Goal: Task Accomplishment & Management: Manage account settings

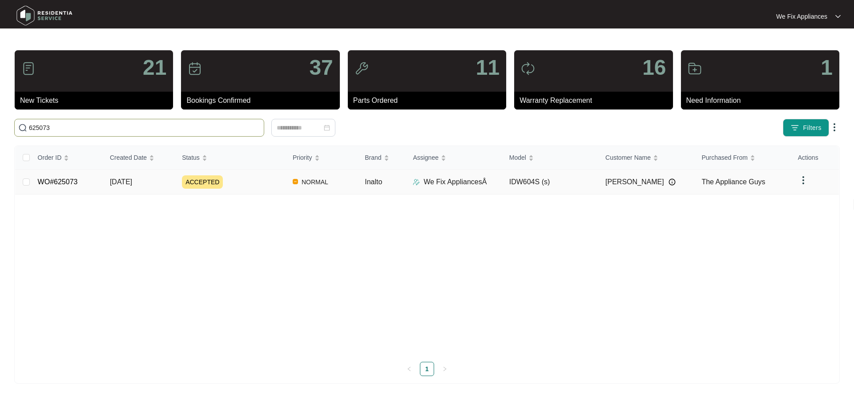
type input "625073"
click at [72, 183] on link "WO#625073" at bounding box center [58, 182] width 40 height 8
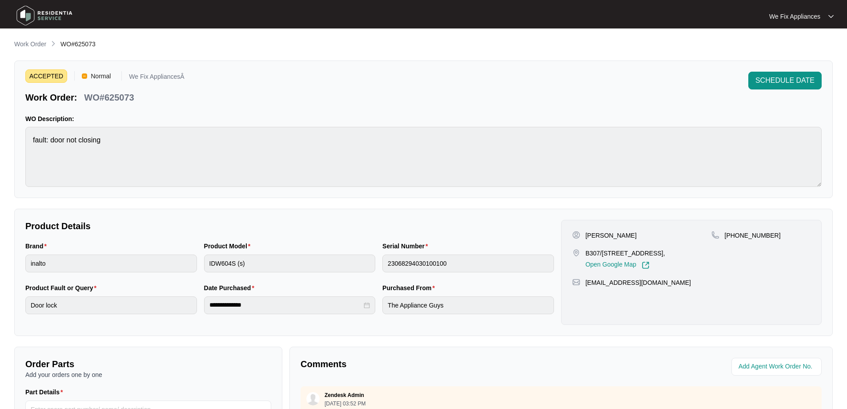
click at [786, 67] on div "ACCEPTED Normal We Fix AppliancesÂ Work Order: WO#625073 SCHEDULE DATE WO Descr…" at bounding box center [423, 128] width 819 height 137
click at [783, 75] on span "SCHEDULE DATE" at bounding box center [785, 80] width 59 height 11
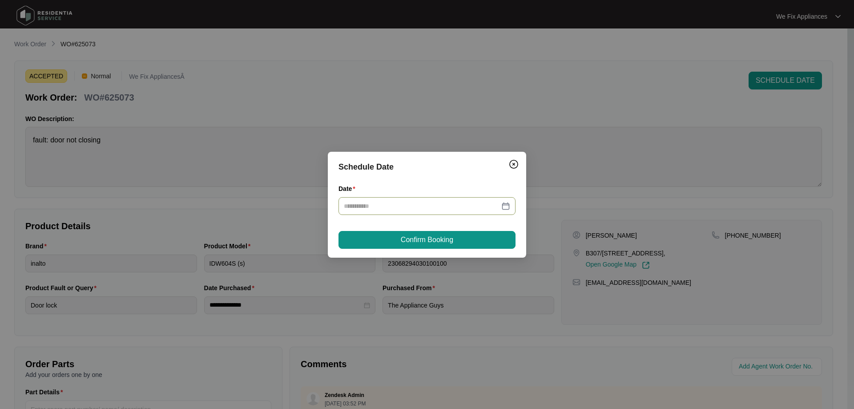
click at [403, 208] on input "Date" at bounding box center [422, 206] width 156 height 10
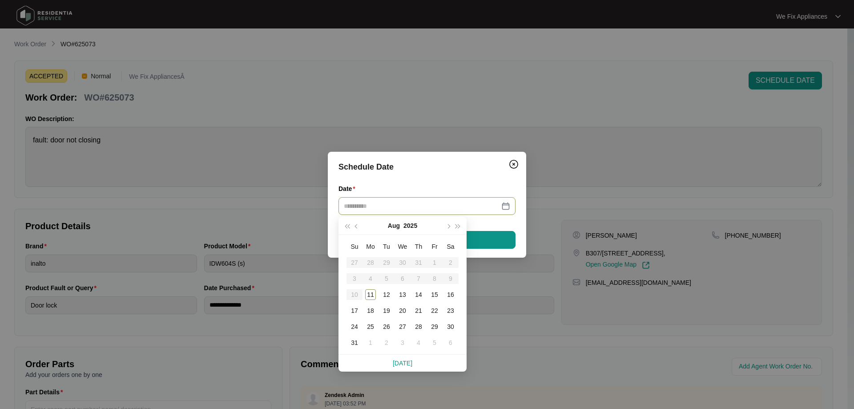
drag, startPoint x: 389, startPoint y: 293, endPoint x: 411, endPoint y: 274, distance: 29.1
click at [388, 293] on div "12" at bounding box center [386, 294] width 11 height 11
type input "**********"
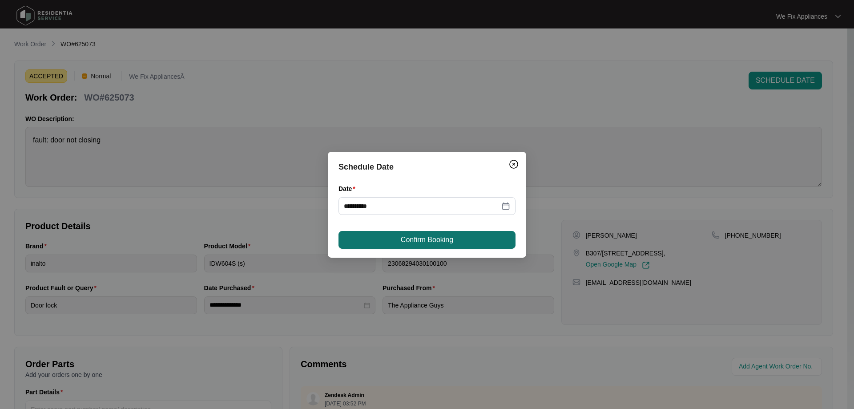
click at [431, 241] on span "Confirm Booking" at bounding box center [427, 239] width 52 height 11
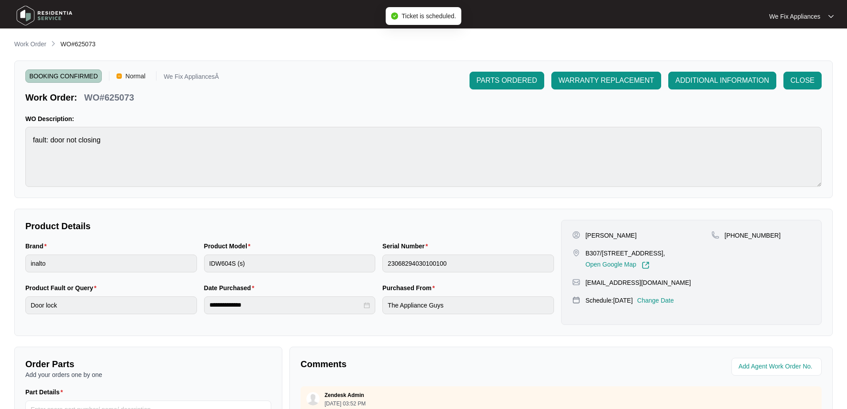
click at [63, 15] on img at bounding box center [44, 15] width 62 height 27
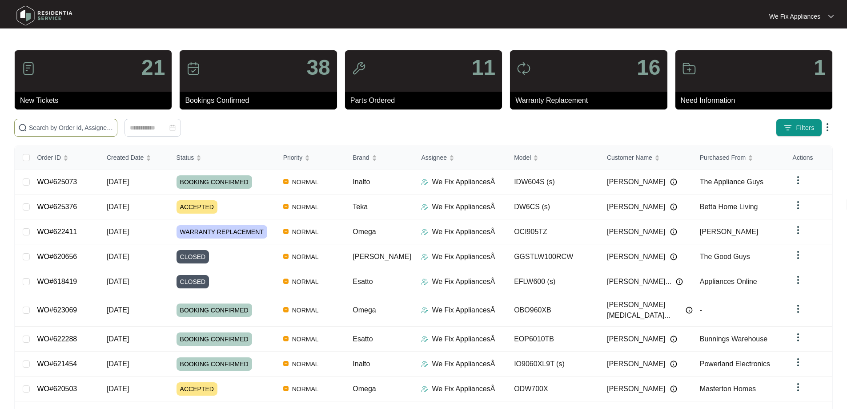
paste input "623573"
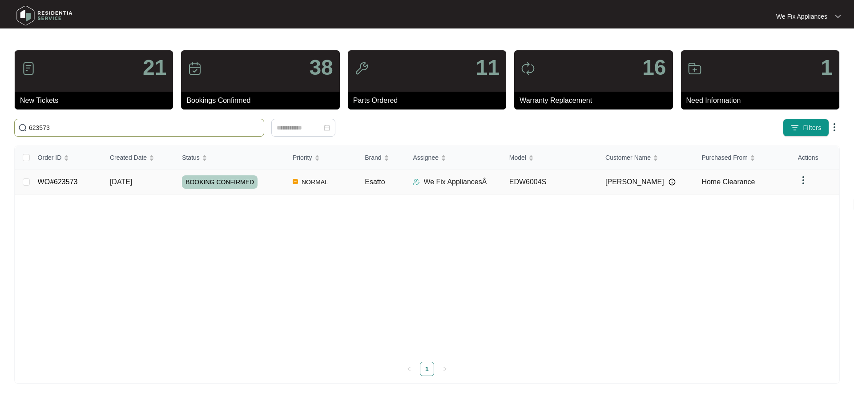
type input "623573"
click at [40, 186] on td "WO#623573" at bounding box center [67, 181] width 72 height 25
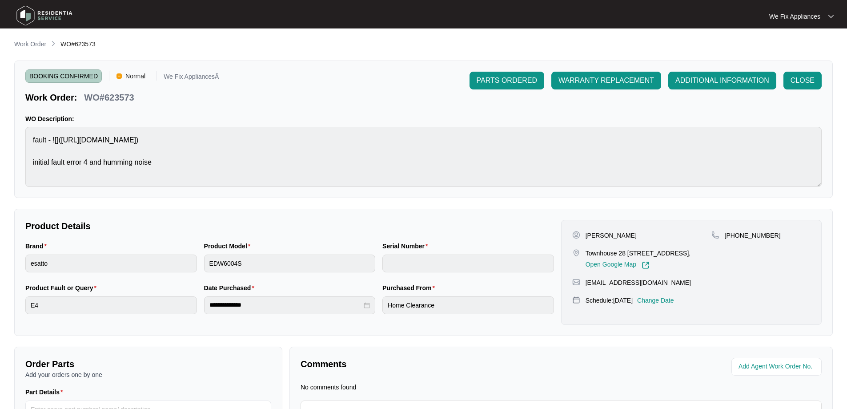
click at [59, 24] on img at bounding box center [44, 15] width 62 height 27
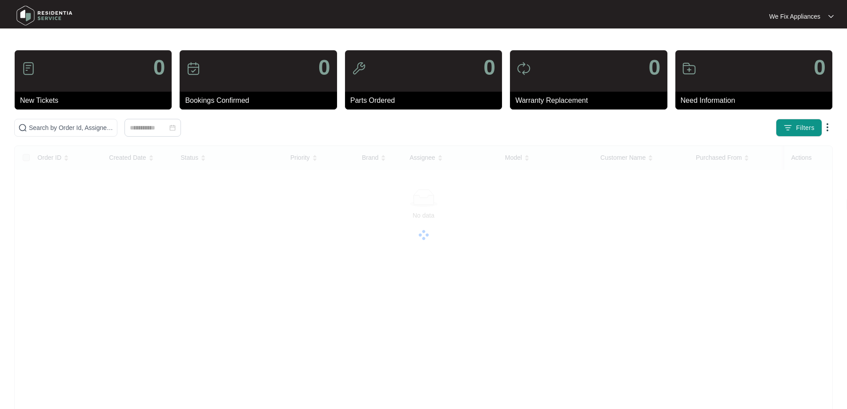
click at [64, 14] on img at bounding box center [44, 15] width 62 height 27
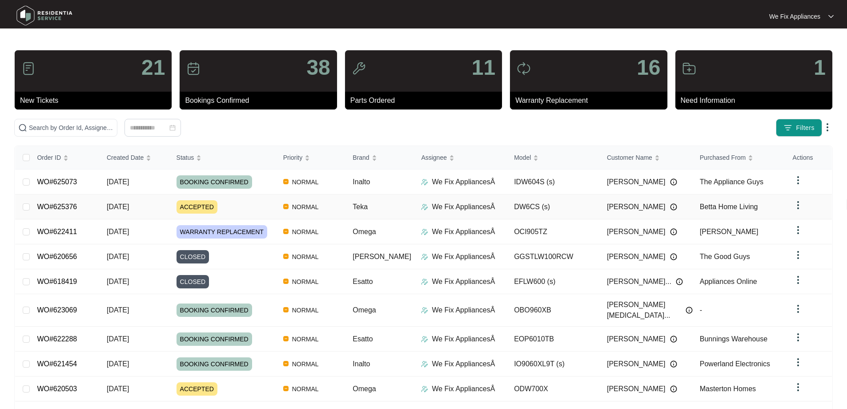
click at [52, 203] on link "WO#625376" at bounding box center [57, 207] width 40 height 8
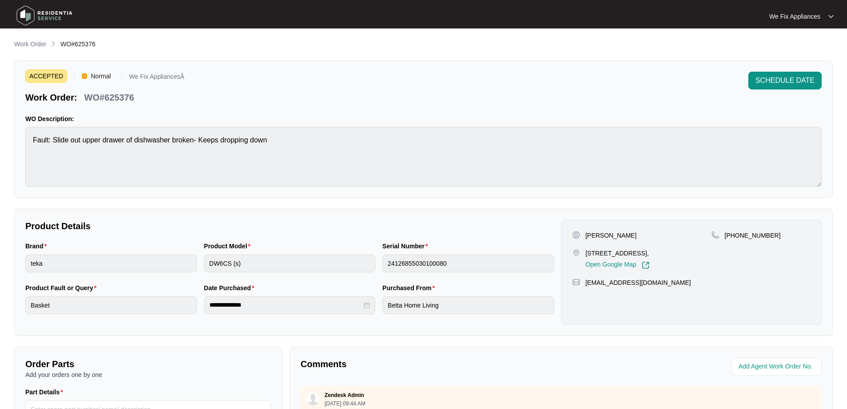
drag, startPoint x: 37, startPoint y: 13, endPoint x: 79, endPoint y: 0, distance: 43.3
click at [38, 14] on img at bounding box center [44, 15] width 62 height 27
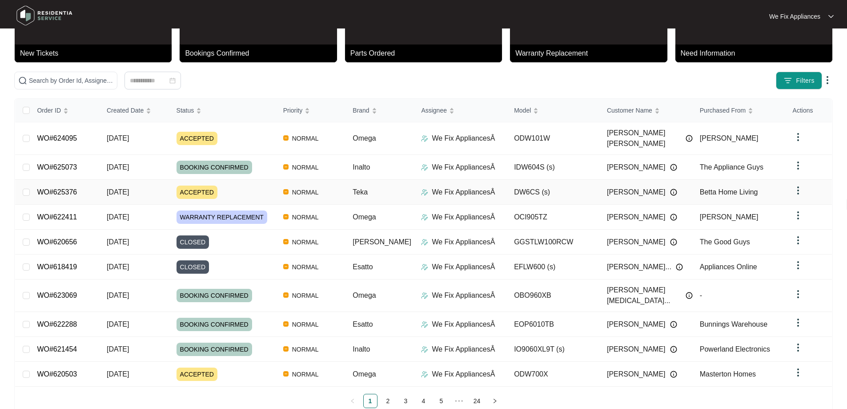
scroll to position [48, 0]
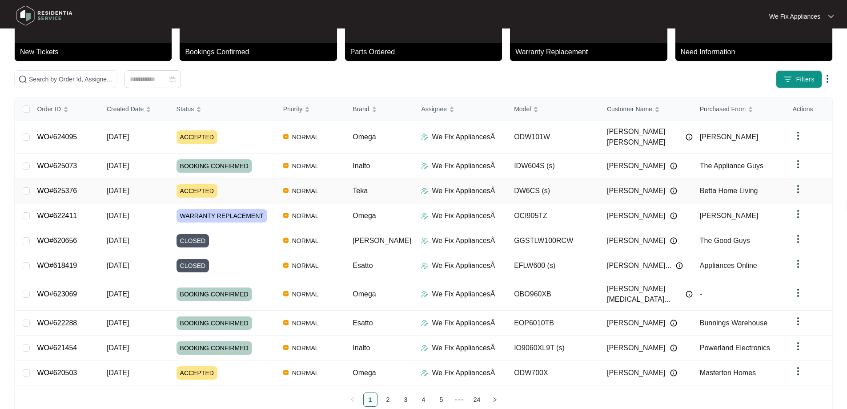
click at [68, 187] on link "WO#625376" at bounding box center [57, 191] width 40 height 8
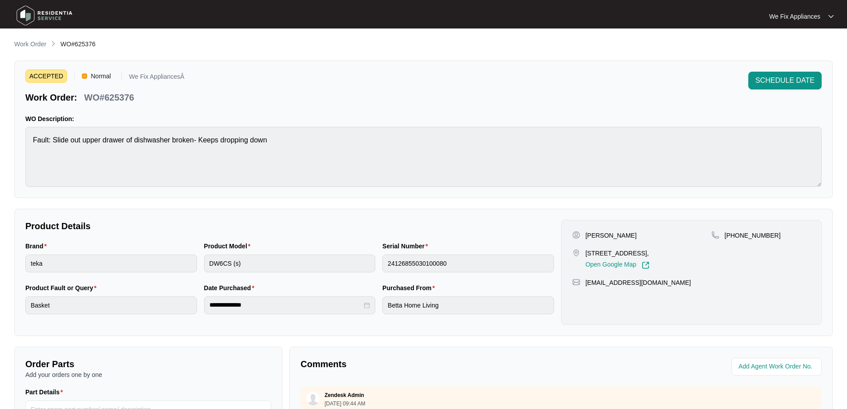
click at [48, 16] on img at bounding box center [44, 15] width 62 height 27
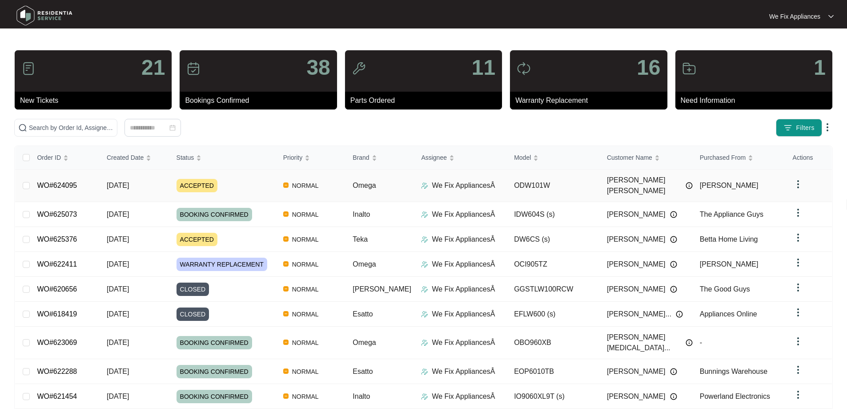
click at [69, 181] on link "WO#624095" at bounding box center [57, 185] width 40 height 8
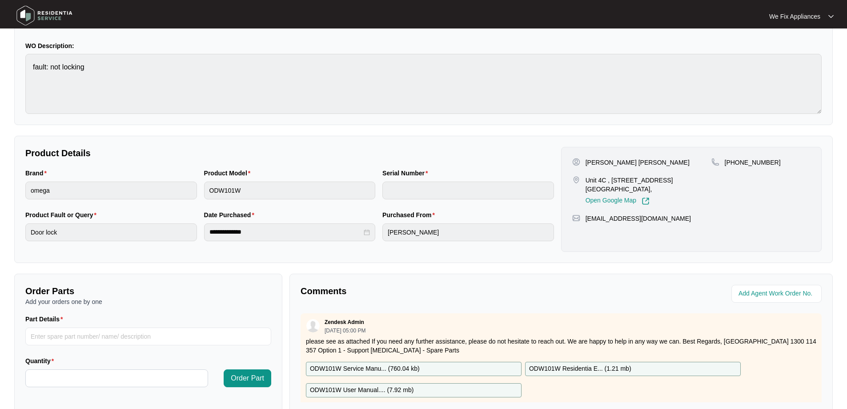
scroll to position [181, 0]
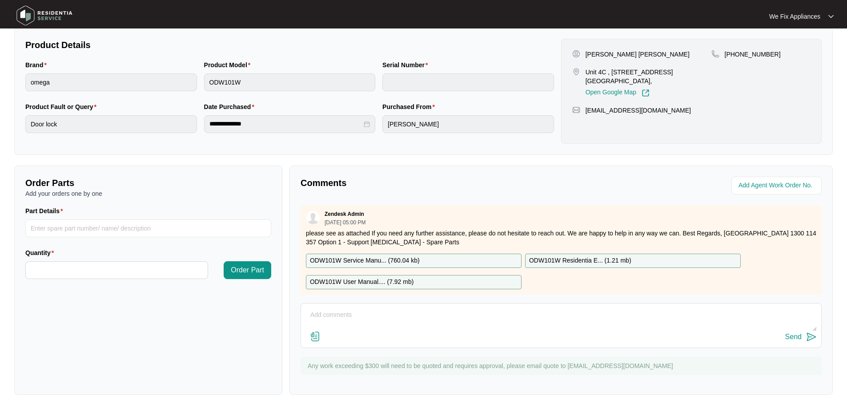
click at [380, 316] on textarea at bounding box center [562, 319] width 512 height 23
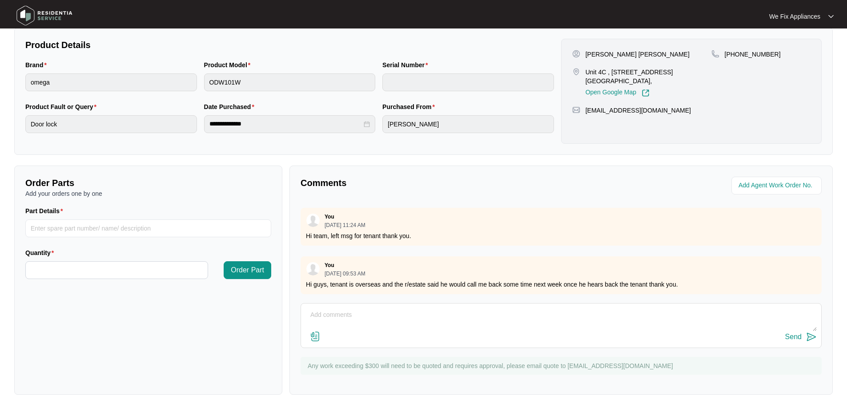
click at [42, 14] on img at bounding box center [44, 15] width 62 height 27
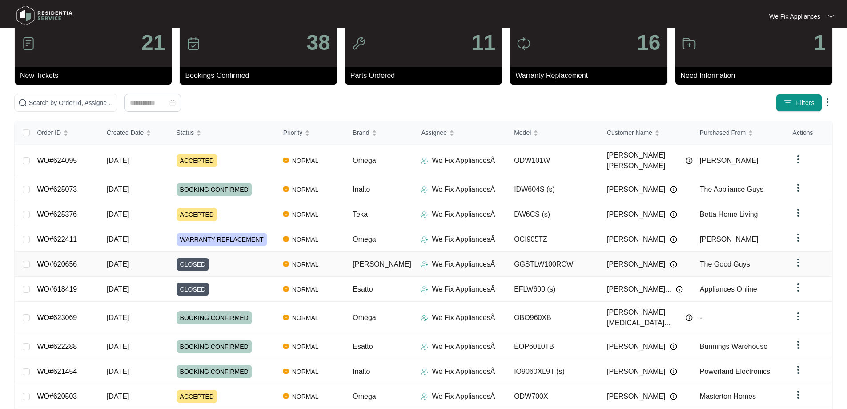
scroll to position [48, 0]
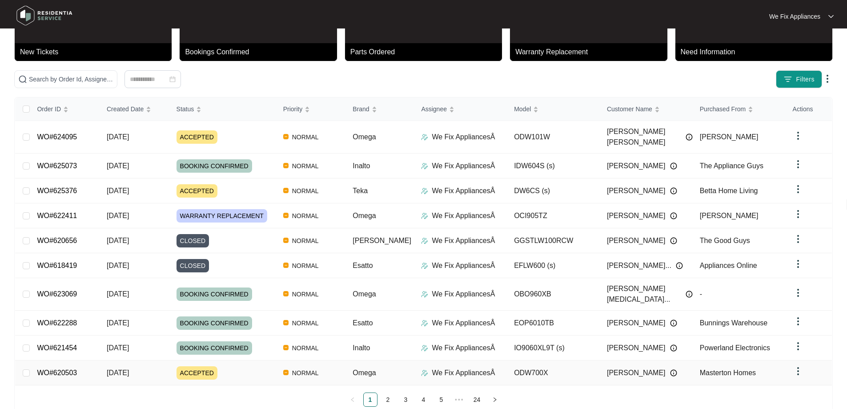
click at [67, 360] on td "WO#620503" at bounding box center [65, 372] width 70 height 25
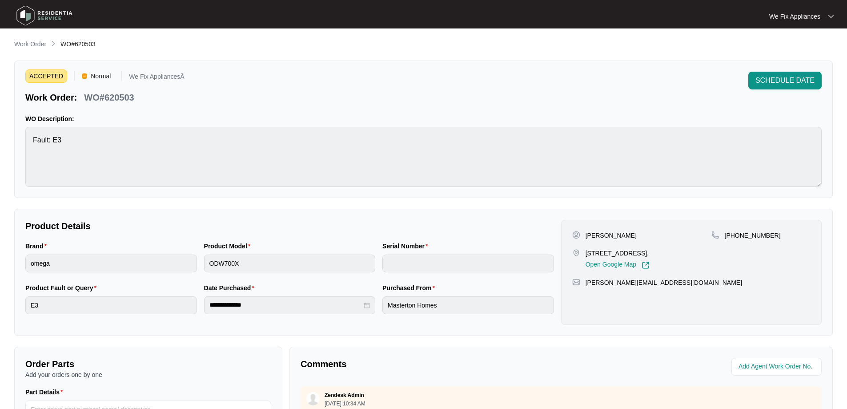
scroll to position [44, 0]
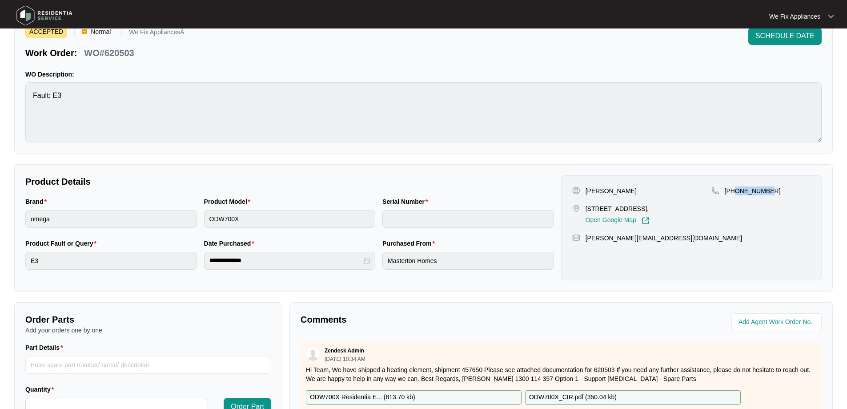
drag, startPoint x: 770, startPoint y: 189, endPoint x: 736, endPoint y: 195, distance: 34.8
click at [736, 195] on div "[PHONE_NUMBER]" at bounding box center [761, 205] width 99 height 38
copy p "411572425"
click at [792, 38] on span "SCHEDULE DATE" at bounding box center [785, 36] width 59 height 11
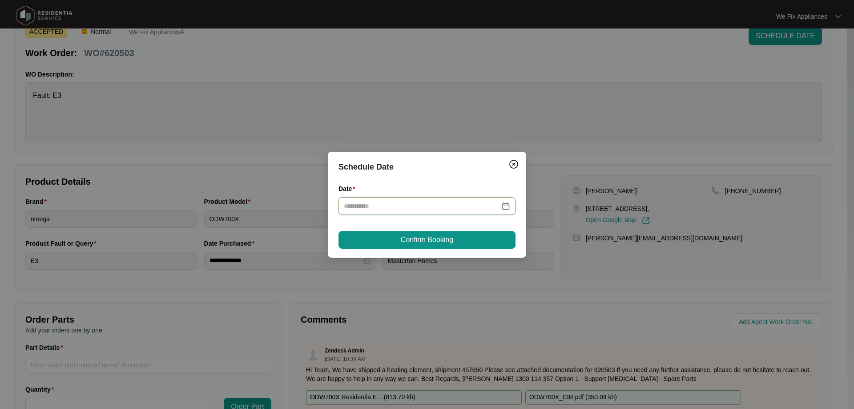
click at [436, 204] on input "Date" at bounding box center [422, 206] width 156 height 10
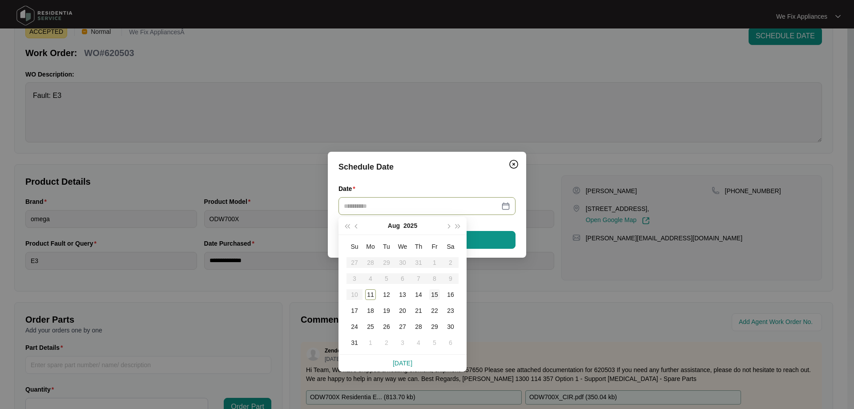
type input "**********"
click at [435, 294] on div "15" at bounding box center [434, 294] width 11 height 11
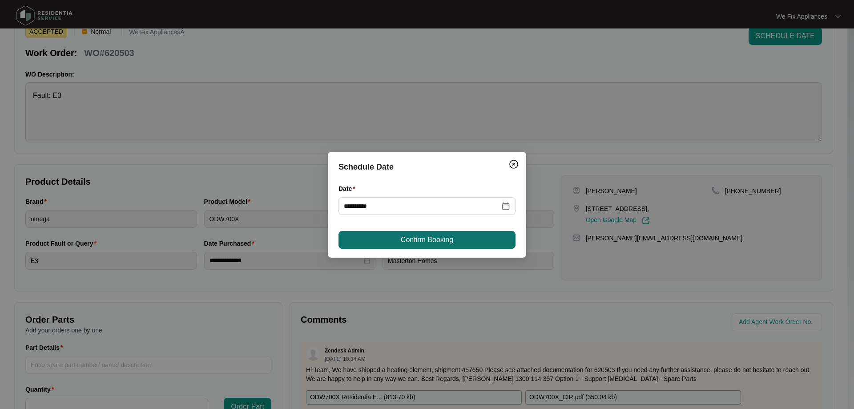
click at [441, 249] on div "**********" at bounding box center [427, 205] width 198 height 106
click at [451, 235] on span "Confirm Booking" at bounding box center [427, 239] width 52 height 11
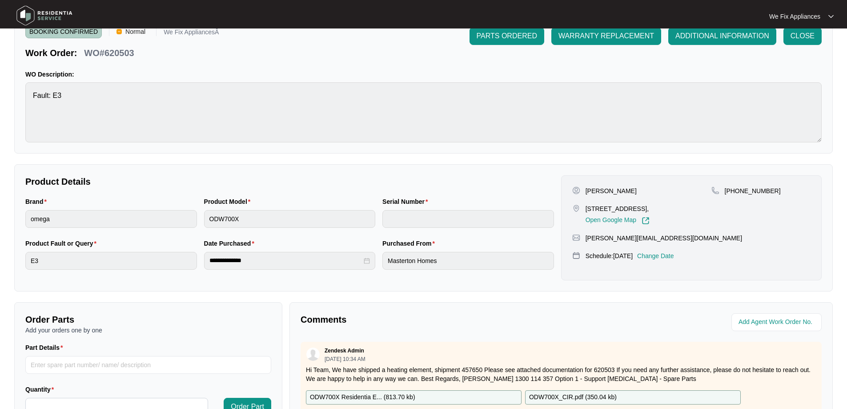
click at [58, 17] on img at bounding box center [44, 15] width 62 height 27
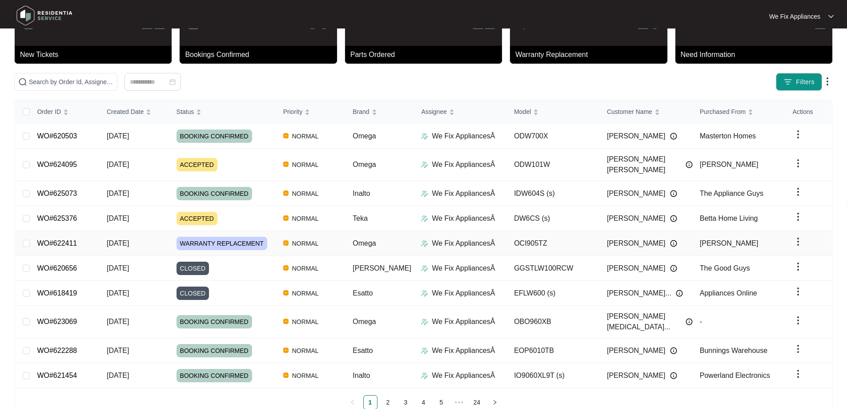
scroll to position [48, 0]
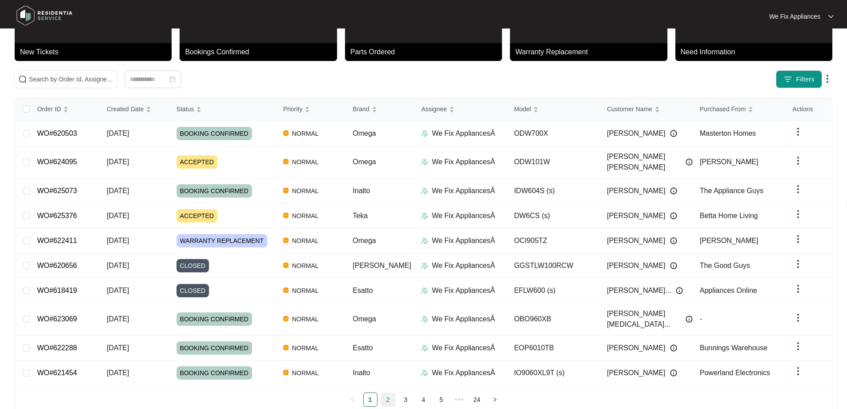
click at [387, 393] on link "2" at bounding box center [388, 399] width 13 height 13
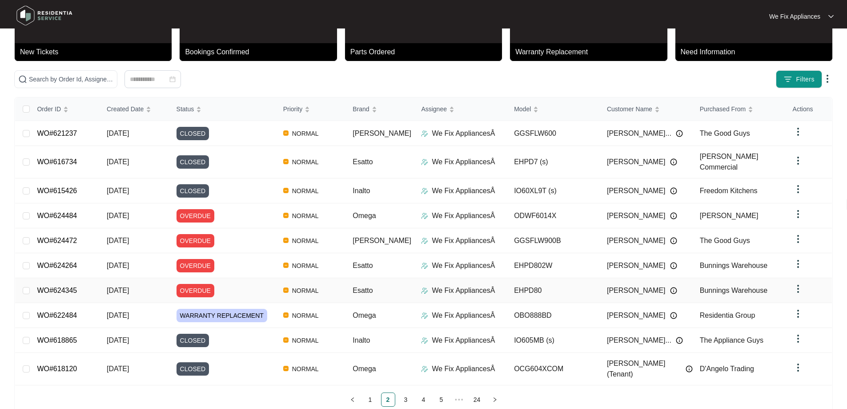
click at [52, 286] on link "WO#624345" at bounding box center [57, 290] width 40 height 8
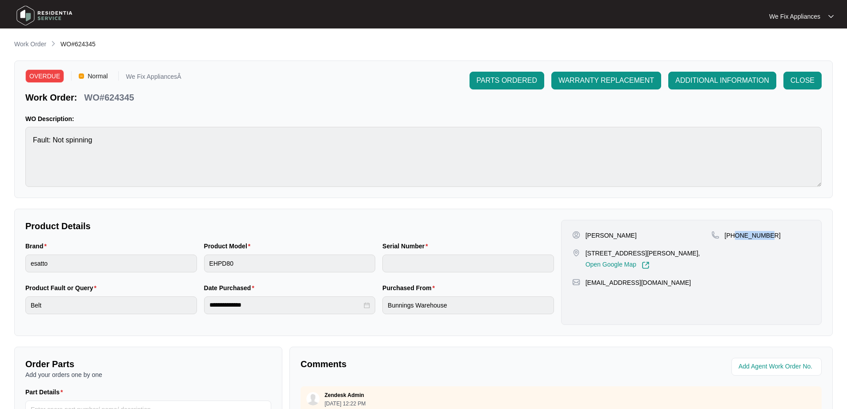
drag, startPoint x: 767, startPoint y: 235, endPoint x: 751, endPoint y: 240, distance: 17.2
click at [737, 239] on div "[PHONE_NUMBER]" at bounding box center [761, 235] width 99 height 9
copy p "410048848"
click at [42, 18] on img at bounding box center [44, 15] width 62 height 27
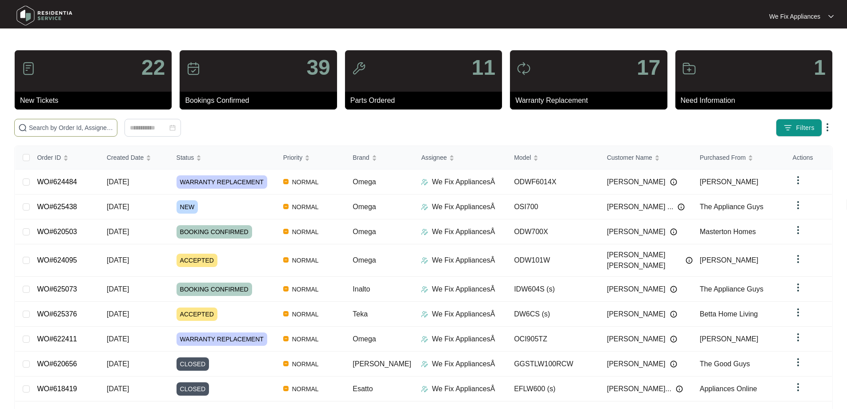
click at [90, 126] on input "text" at bounding box center [71, 128] width 85 height 10
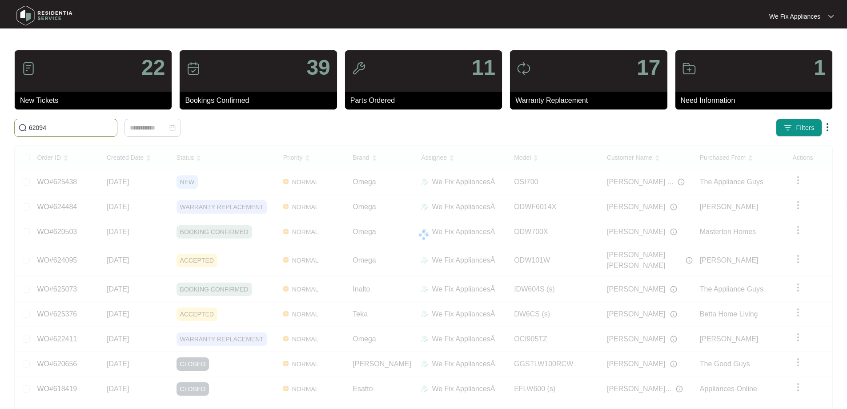
type input "620942"
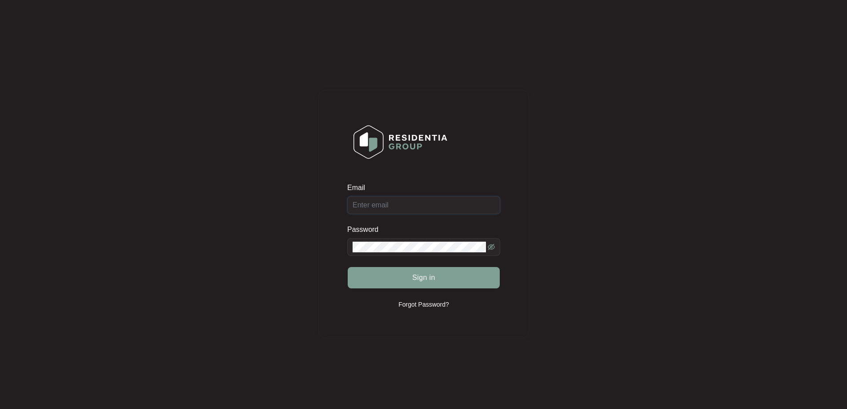
click at [428, 205] on input "Email" at bounding box center [423, 205] width 153 height 18
type input "[EMAIL_ADDRESS][DOMAIN_NAME]"
click at [395, 270] on button "Sign in" at bounding box center [424, 277] width 152 height 21
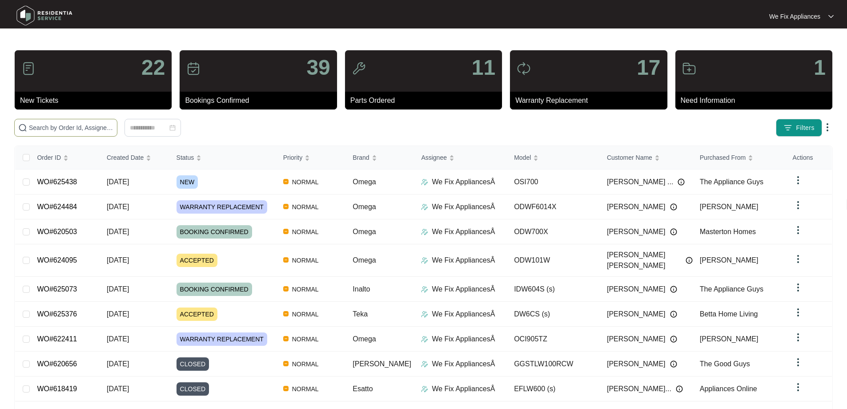
paste input "[DATE]"
type input "[DATE]"
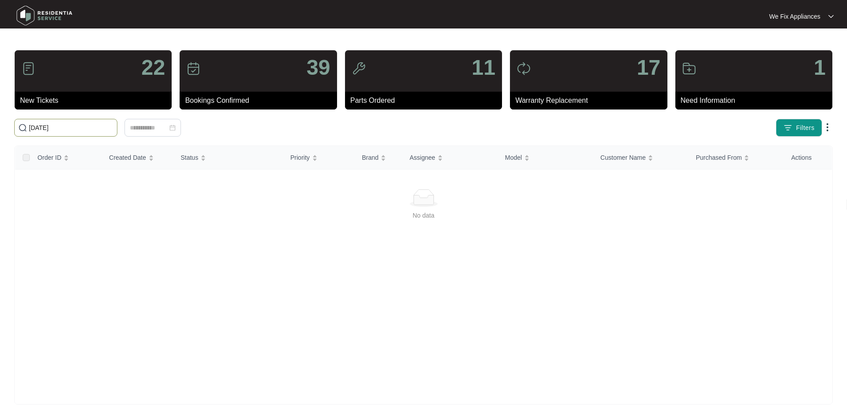
drag, startPoint x: 22, startPoint y: 127, endPoint x: 0, endPoint y: 99, distance: 35.8
click at [0, 99] on main "22 New Tickets 39 Bookings Confirmed 11 Parts Ordered 17 Warranty Replacement 1…" at bounding box center [423, 209] width 847 height 419
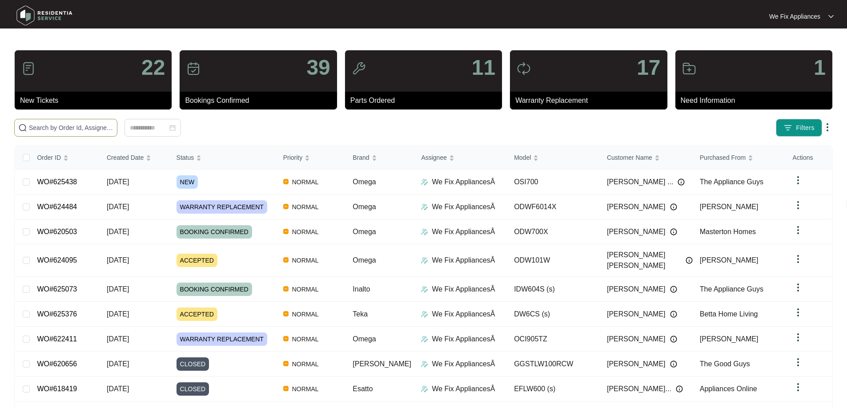
click at [36, 129] on input "text" at bounding box center [71, 128] width 85 height 10
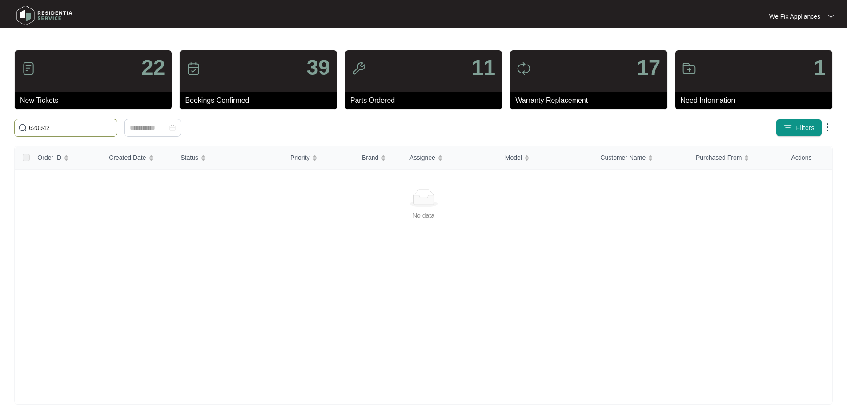
type input "620942"
click at [64, 133] on span "620942" at bounding box center [65, 128] width 103 height 18
drag, startPoint x: 37, startPoint y: 126, endPoint x: 0, endPoint y: 86, distance: 55.1
click at [0, 86] on main "22 New Tickets 39 Bookings Confirmed 11 Parts Ordered 17 Warranty Replacement 1…" at bounding box center [423, 209] width 847 height 419
